Goal: Task Accomplishment & Management: Manage account settings

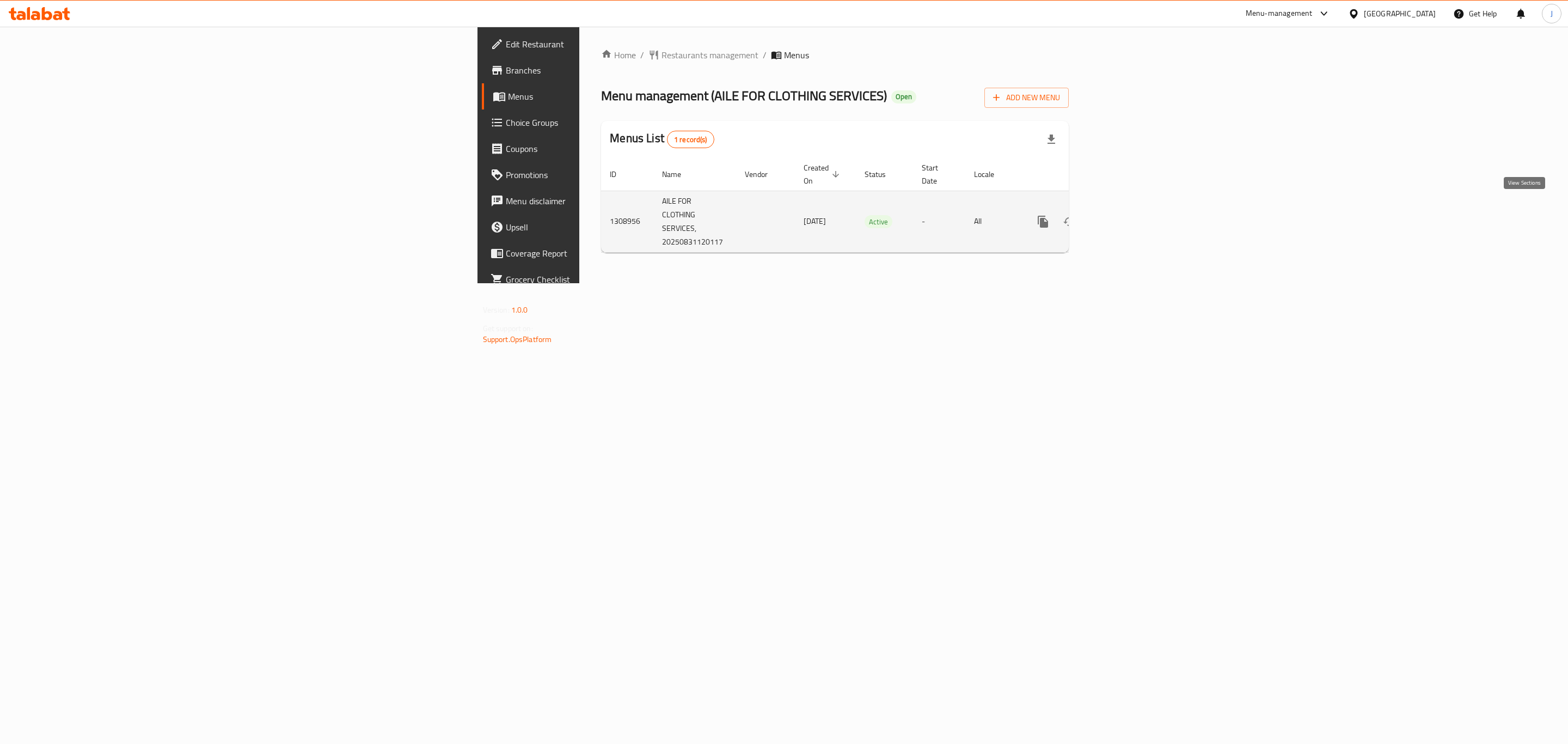
click at [1128, 216] on icon "enhanced table" at bounding box center [1121, 222] width 13 height 13
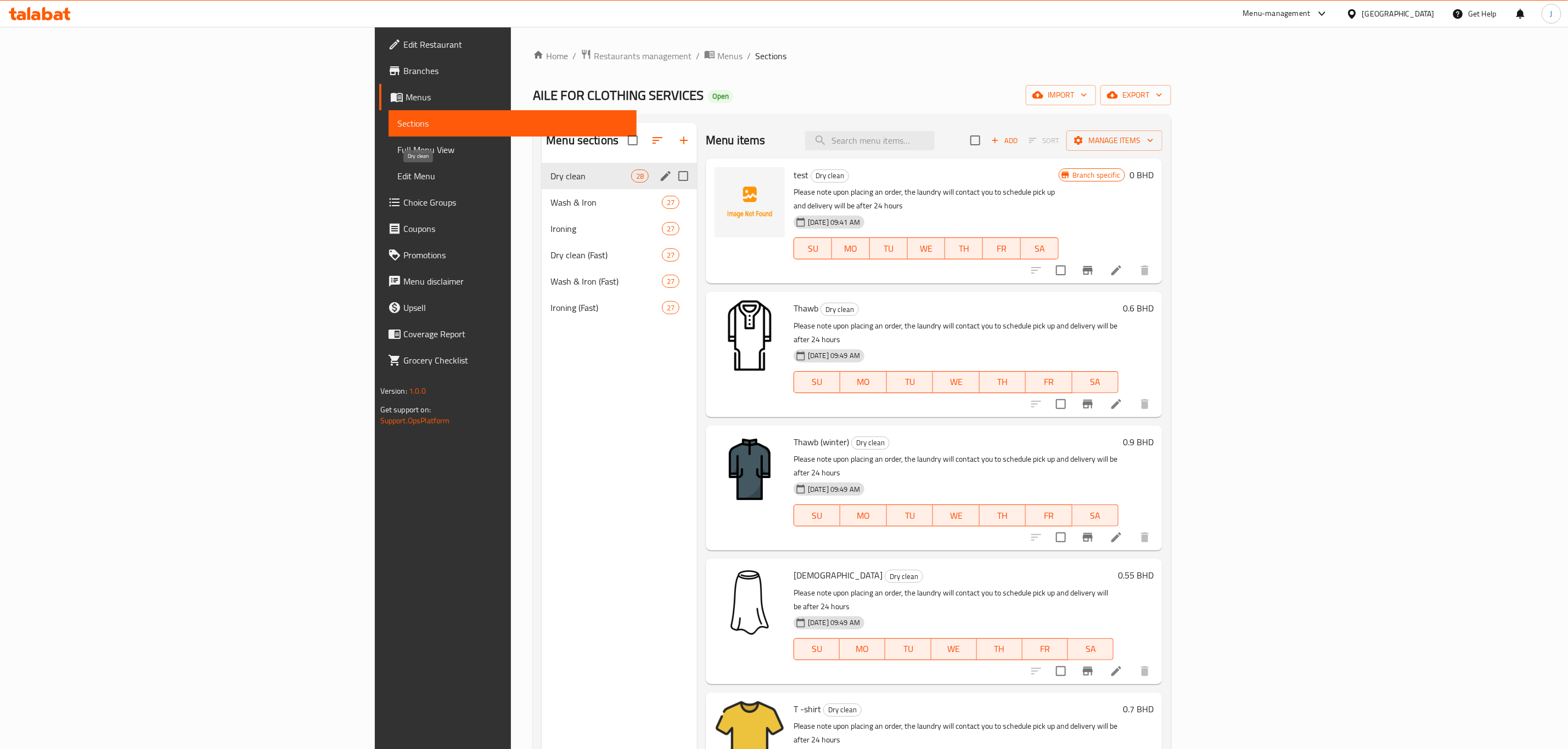
click at [550, 176] on span "Dry clean" at bounding box center [590, 176] width 80 height 13
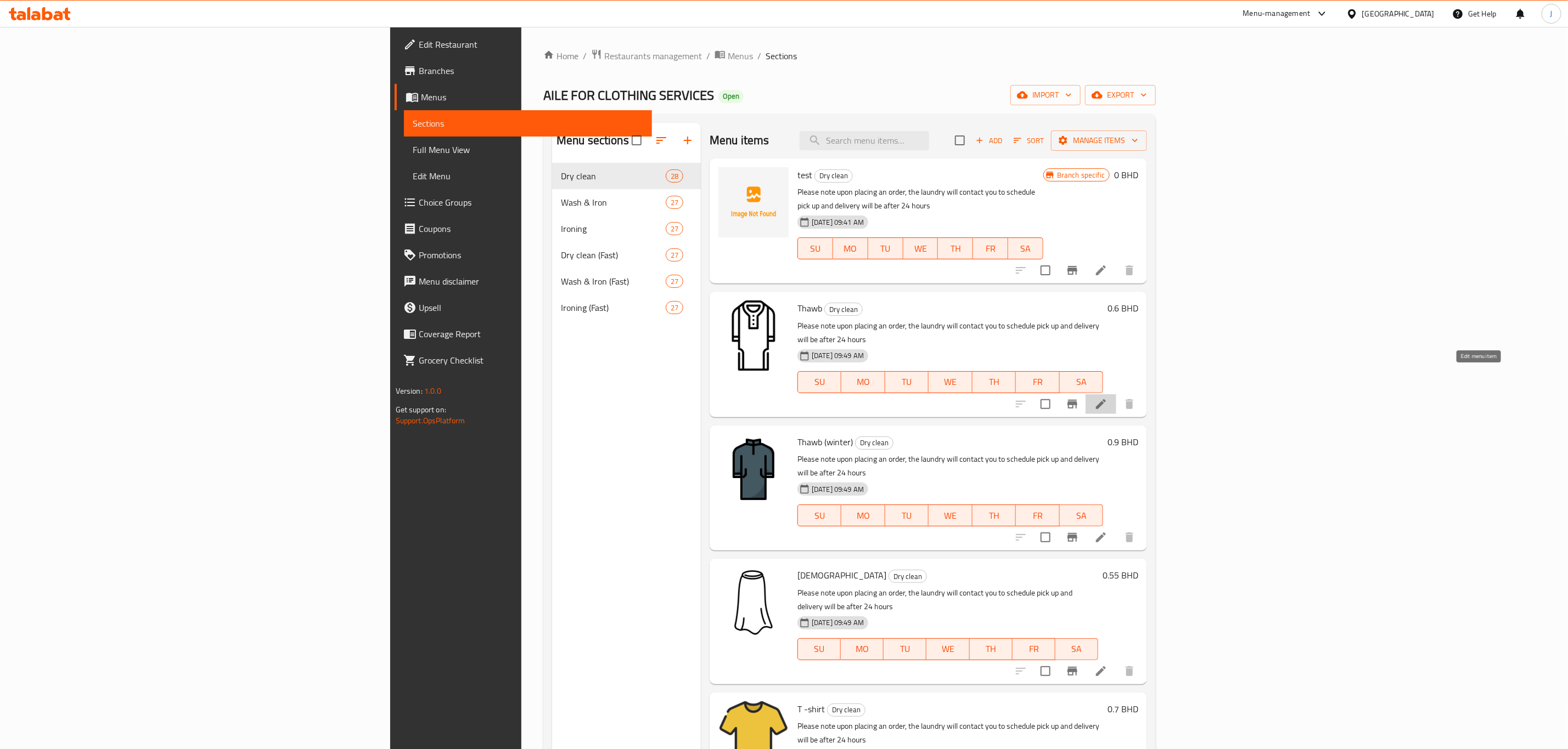
click at [1106, 399] on icon at bounding box center [1101, 404] width 10 height 10
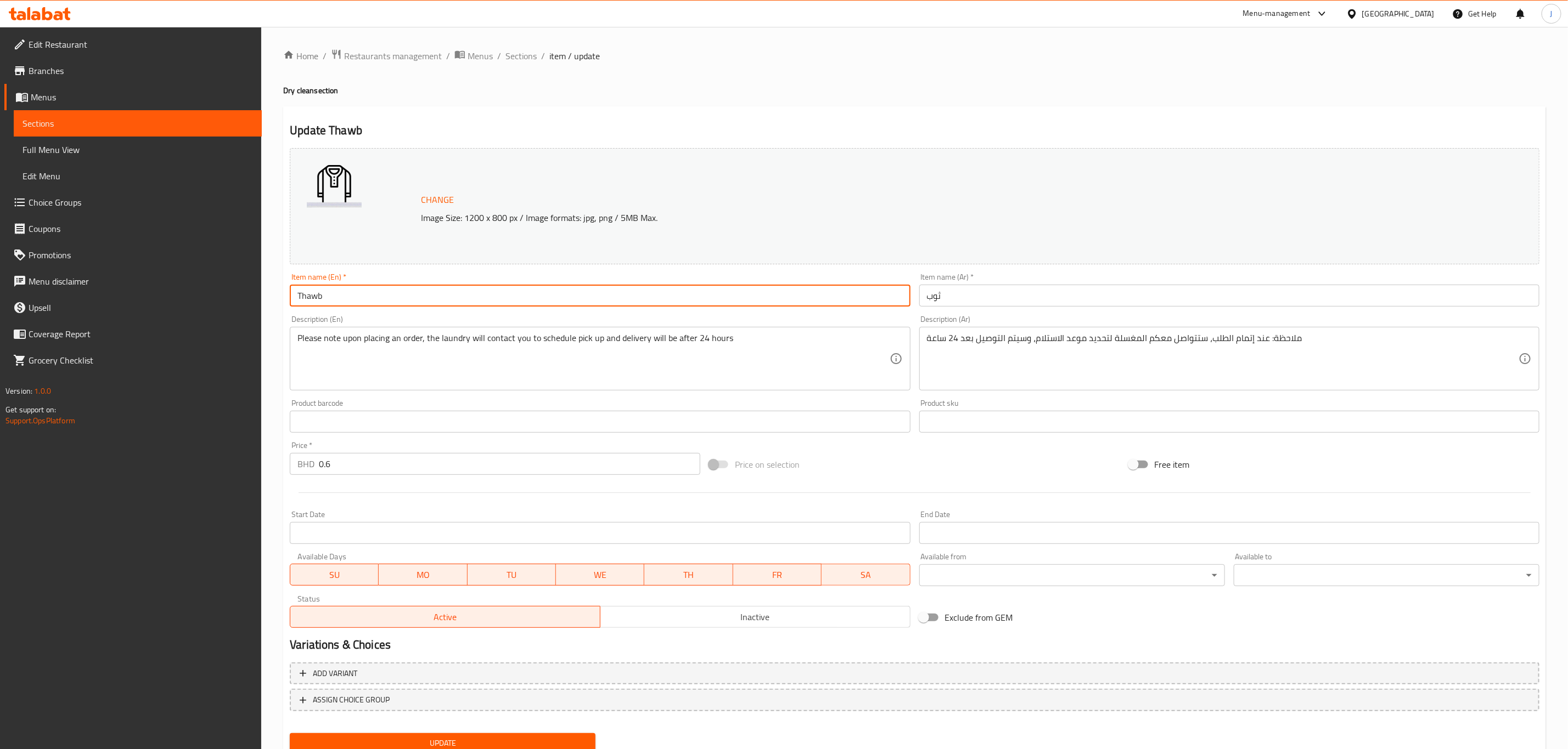
click at [348, 303] on input "Thawb" at bounding box center [599, 296] width 620 height 22
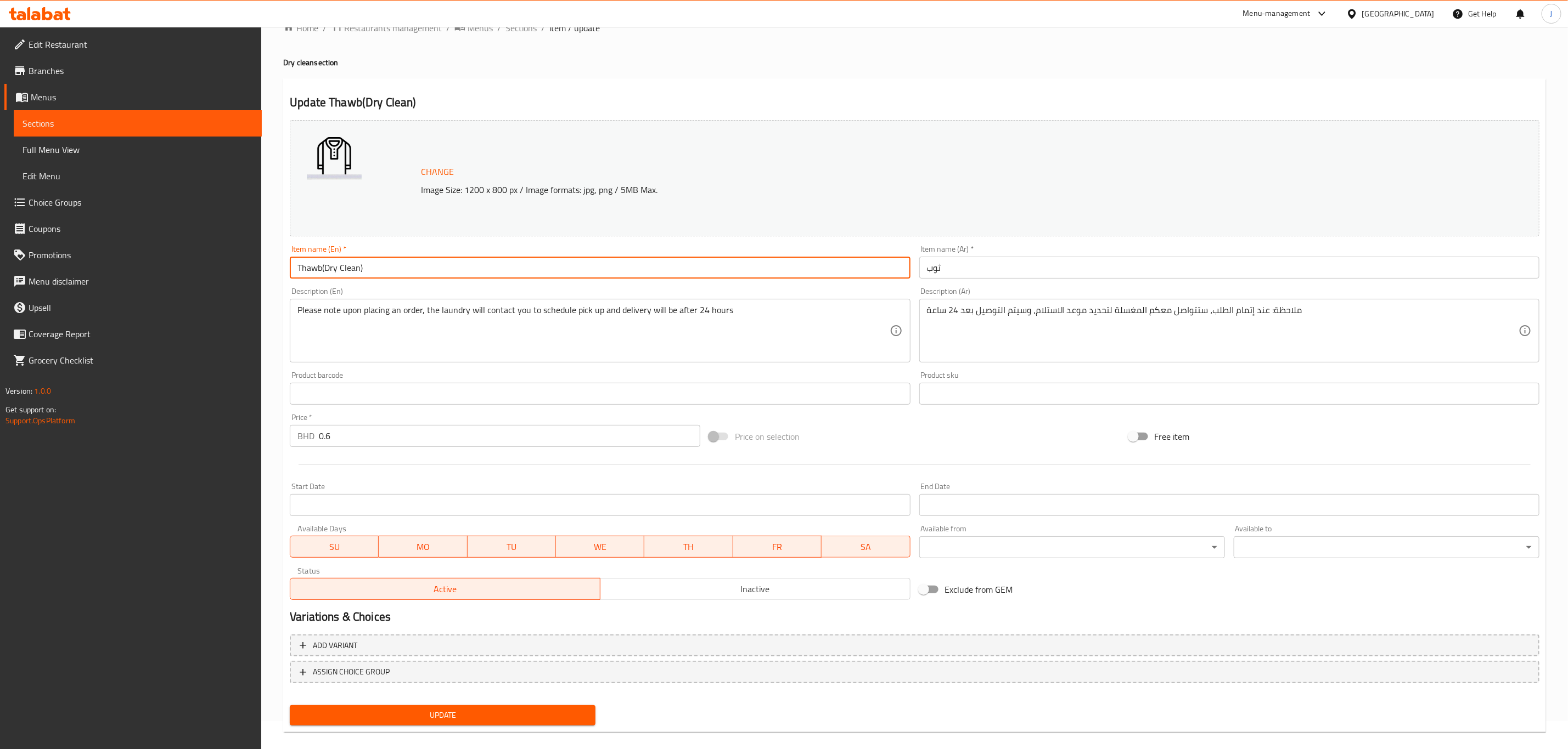
scroll to position [40, 0]
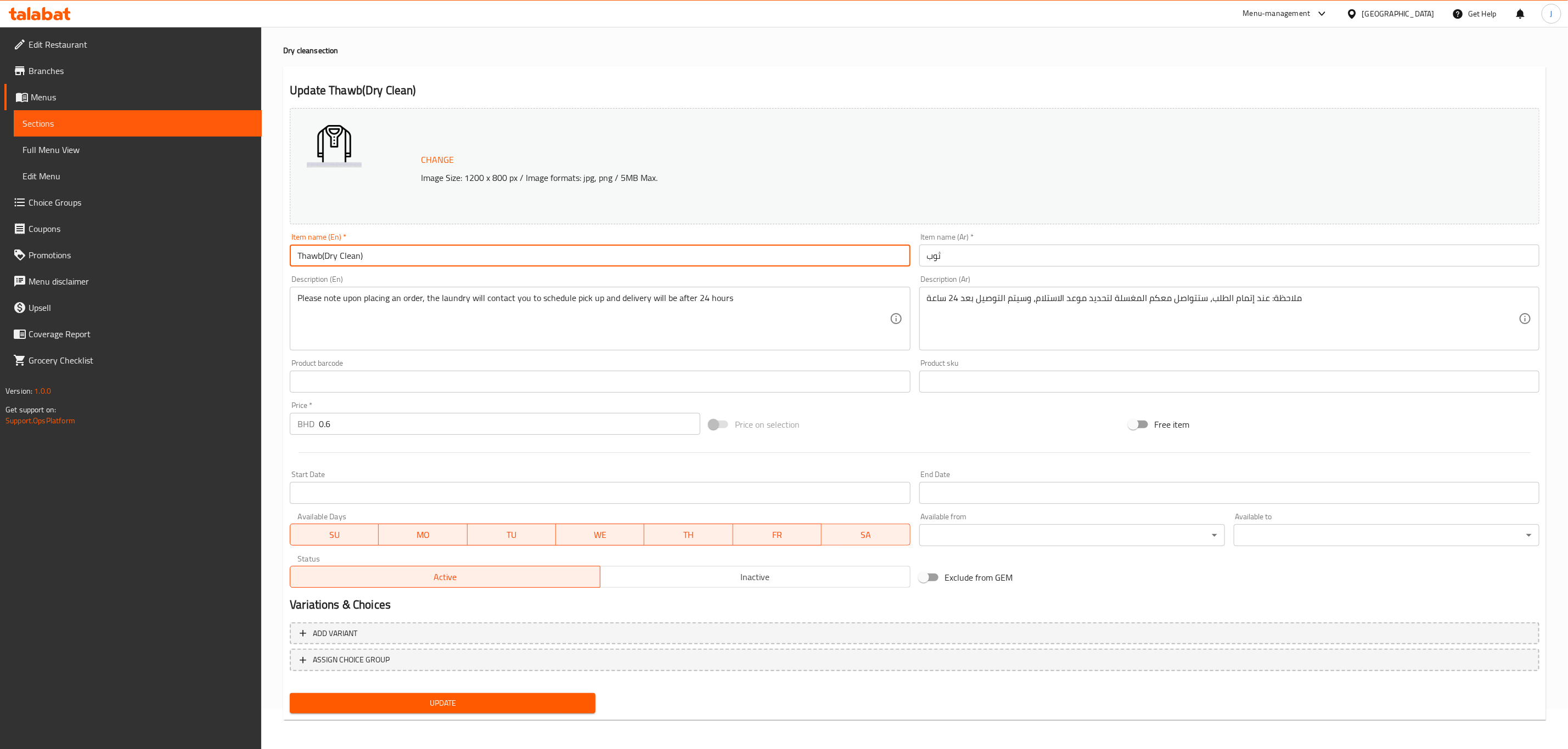
type input "Thawb(Dry Clean)"
click at [486, 699] on span "Update" at bounding box center [442, 703] width 288 height 14
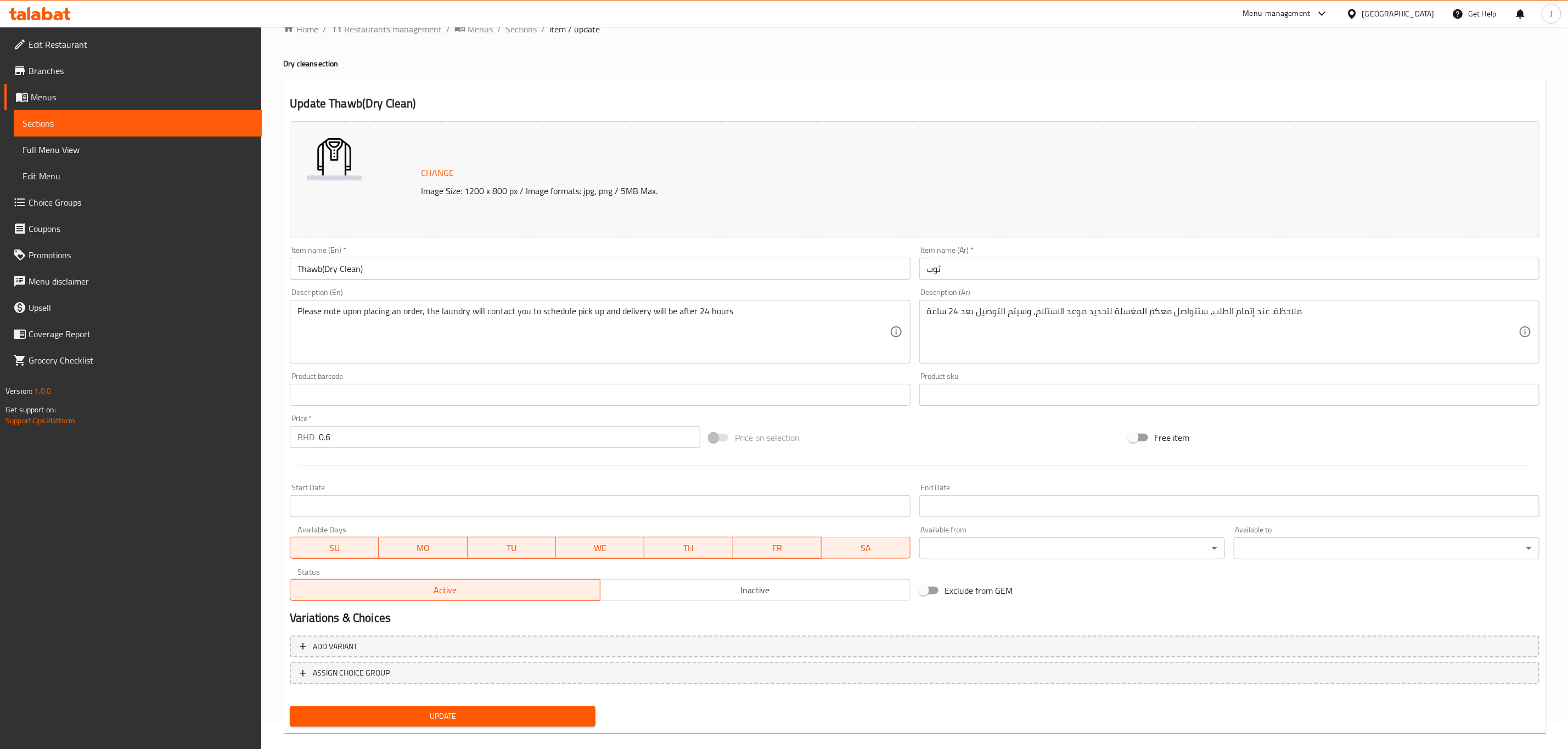
scroll to position [40, 0]
